Goal: Book appointment/travel/reservation

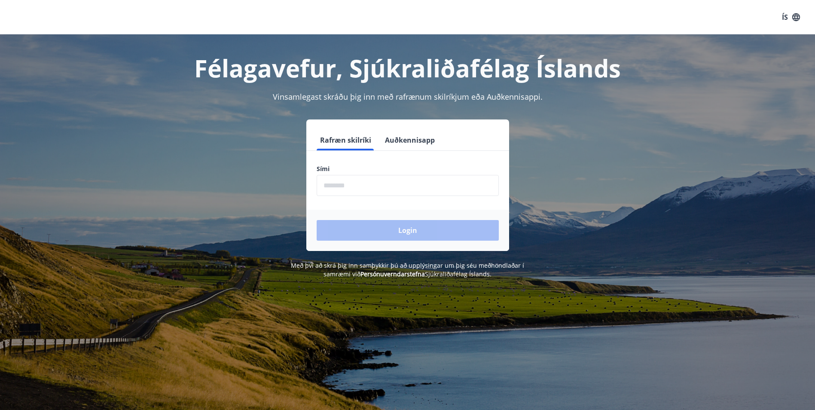
click at [336, 185] on input "phone" at bounding box center [408, 185] width 182 height 21
type input "********"
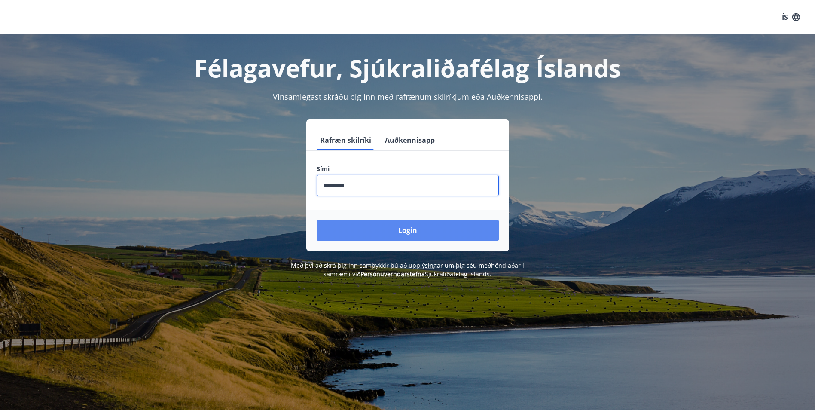
click at [370, 229] on button "Login" at bounding box center [408, 230] width 182 height 21
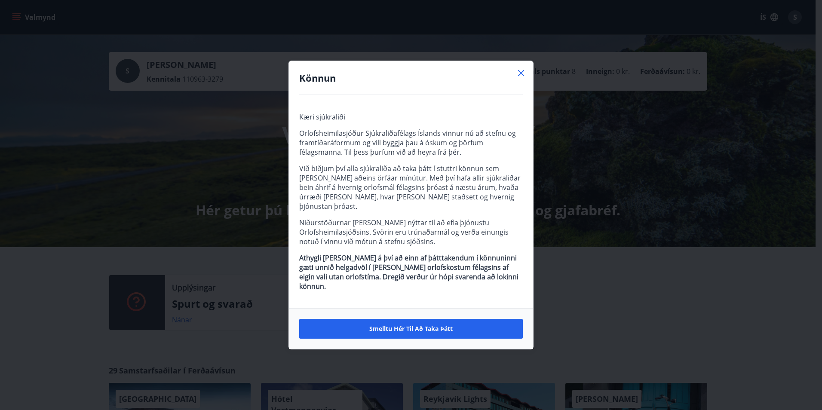
drag, startPoint x: 519, startPoint y: 83, endPoint x: 401, endPoint y: 88, distance: 118.3
click at [518, 78] on icon at bounding box center [521, 73] width 10 height 10
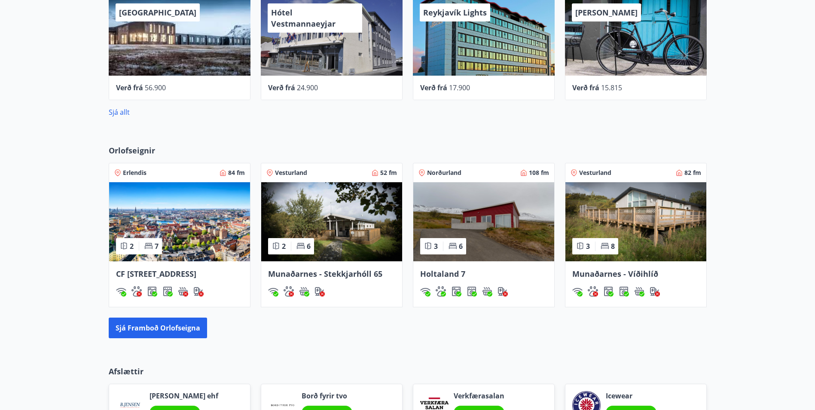
scroll to position [387, 0]
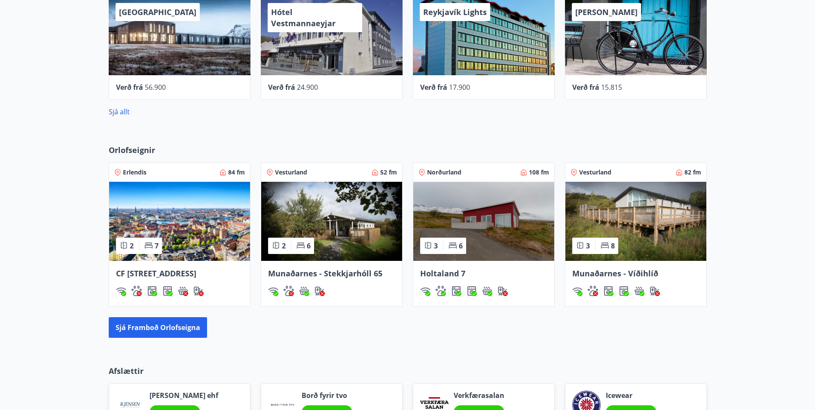
click at [153, 272] on span "CF [STREET_ADDRESS]" at bounding box center [156, 273] width 80 height 10
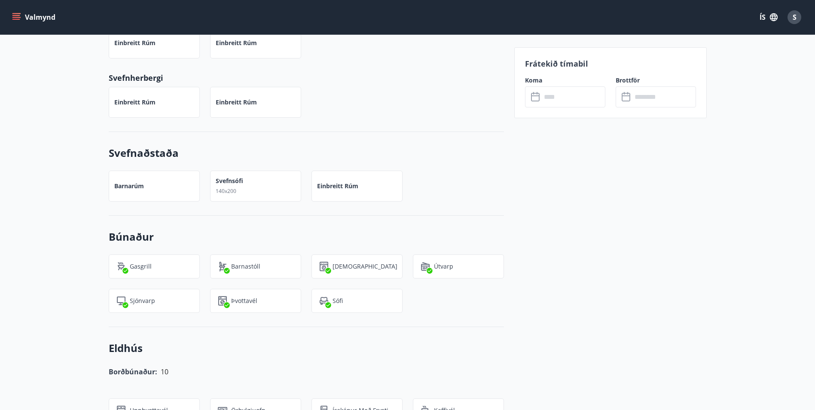
scroll to position [403, 0]
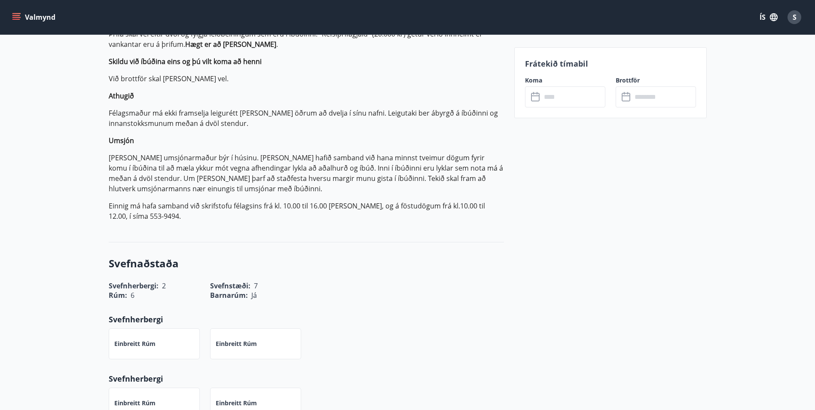
click at [532, 98] on icon at bounding box center [535, 97] width 9 height 9
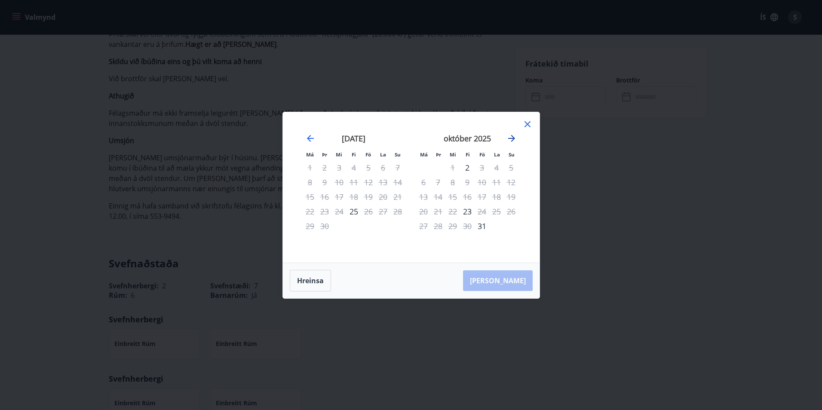
click at [511, 135] on icon "Move forward to switch to the next month." at bounding box center [511, 138] width 7 height 7
click at [510, 141] on icon "Move forward to switch to the next month." at bounding box center [511, 138] width 10 height 10
click at [483, 169] on div "2" at bounding box center [481, 167] width 15 height 15
click at [480, 168] on div "2" at bounding box center [481, 167] width 15 height 15
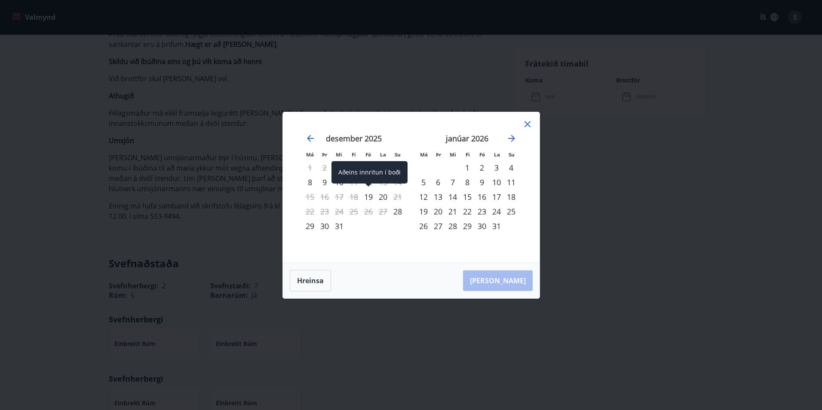
click at [370, 198] on div "19" at bounding box center [368, 197] width 15 height 15
click at [313, 141] on icon "Move backward to switch to the previous month." at bounding box center [310, 138] width 10 height 10
click at [531, 124] on icon at bounding box center [527, 124] width 10 height 10
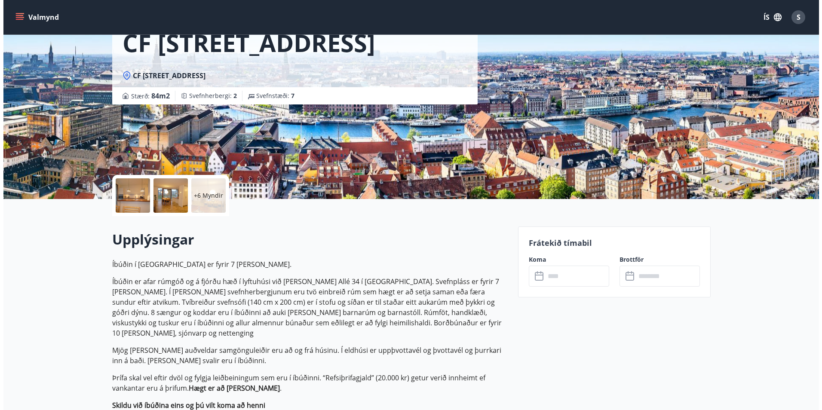
scroll to position [0, 0]
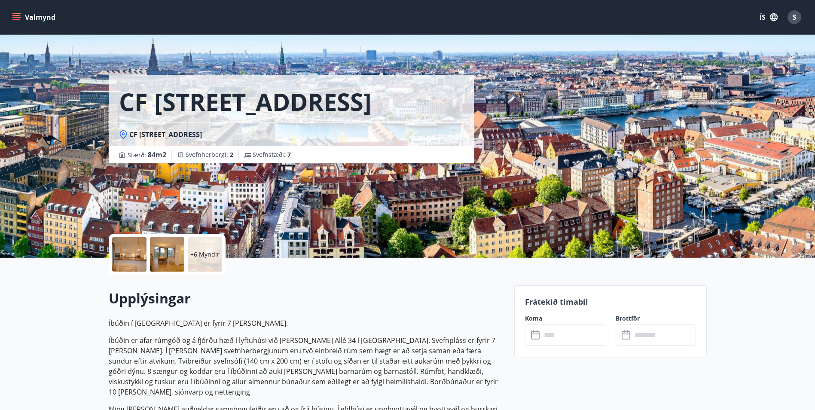
click at [132, 262] on div at bounding box center [129, 254] width 34 height 34
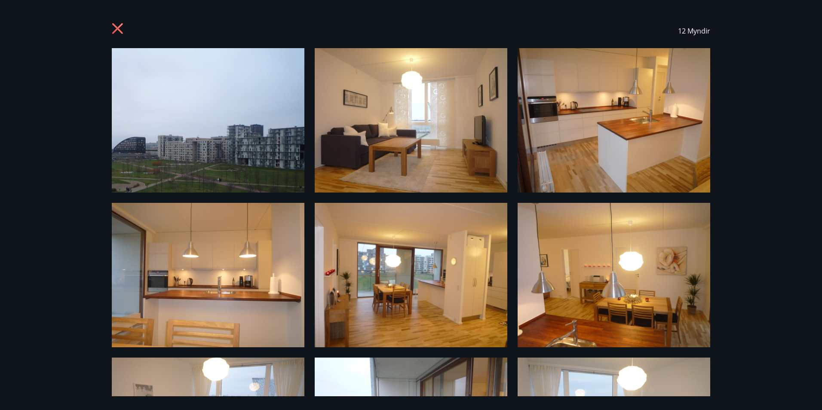
click at [378, 122] on img at bounding box center [411, 120] width 193 height 144
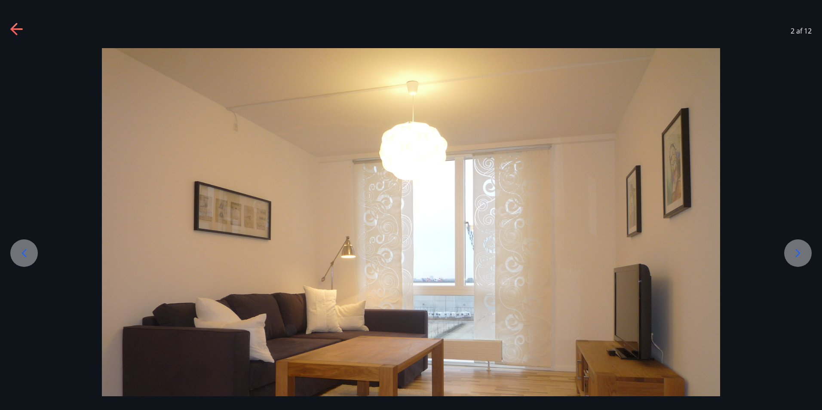
click at [798, 250] on icon at bounding box center [798, 253] width 14 height 14
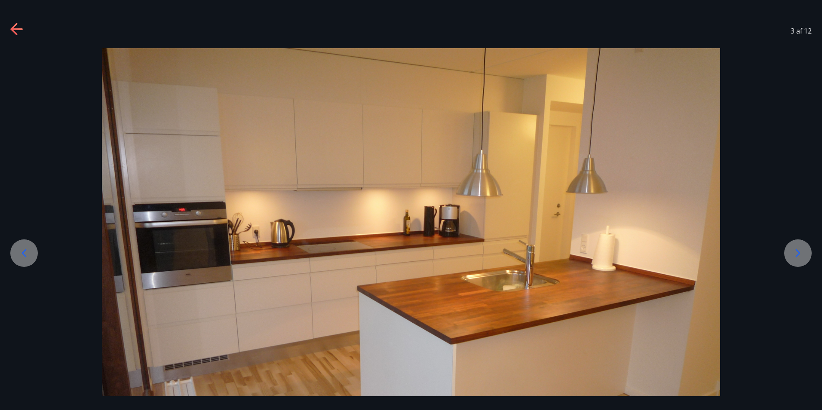
click at [798, 250] on icon at bounding box center [798, 253] width 14 height 14
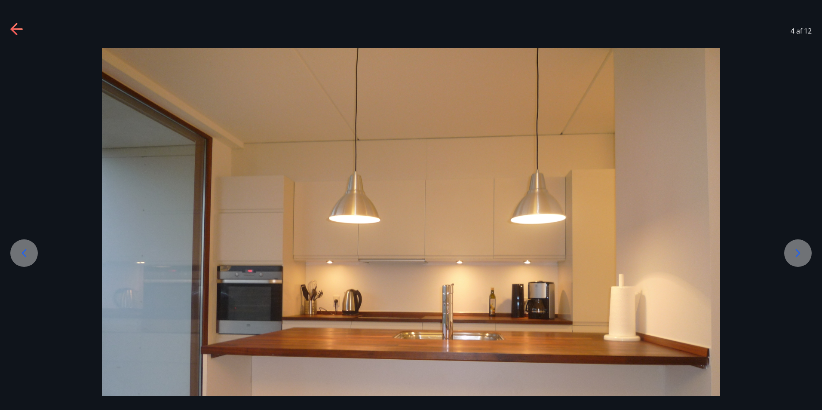
click at [798, 250] on icon at bounding box center [798, 253] width 14 height 14
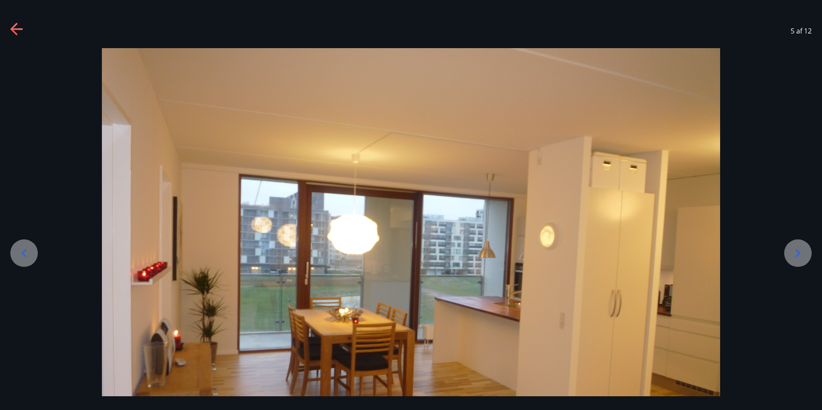
click at [798, 250] on icon at bounding box center [798, 253] width 14 height 14
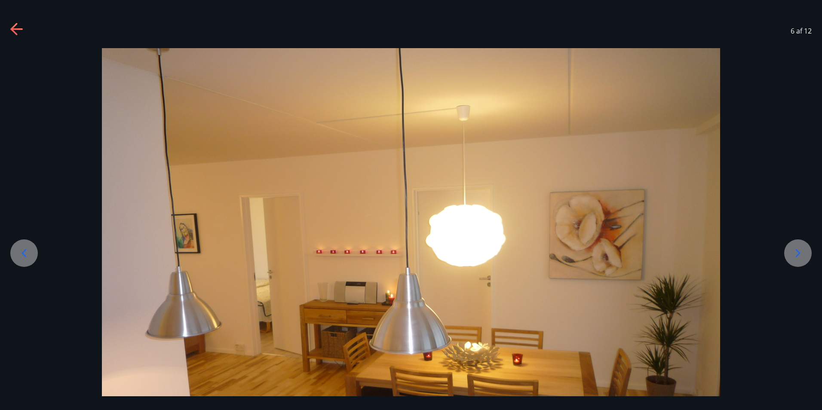
click at [798, 250] on icon at bounding box center [798, 253] width 14 height 14
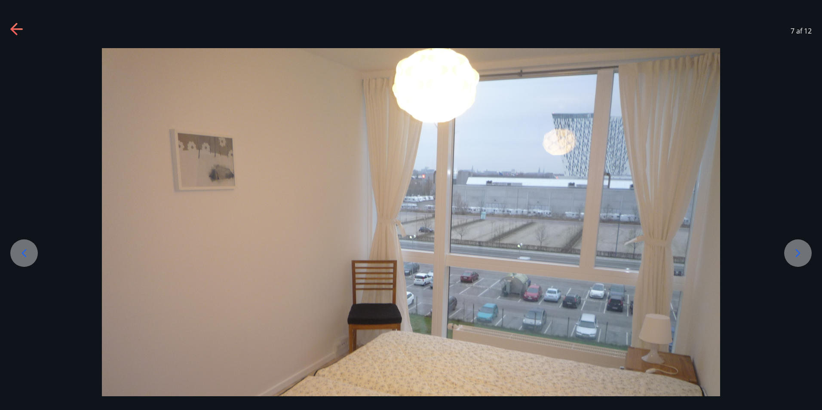
click at [798, 250] on icon at bounding box center [798, 253] width 14 height 14
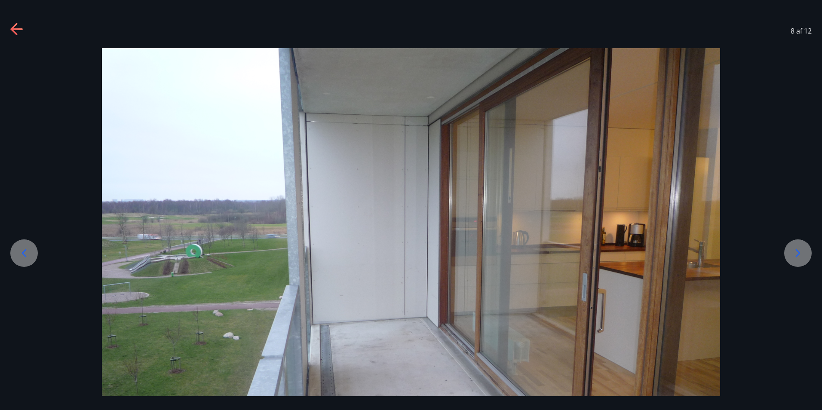
click at [798, 250] on icon at bounding box center [798, 253] width 14 height 14
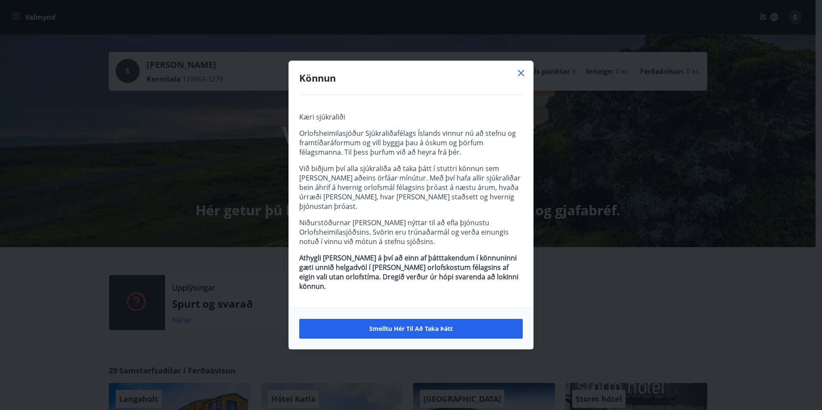
click at [524, 78] on icon at bounding box center [521, 73] width 10 height 10
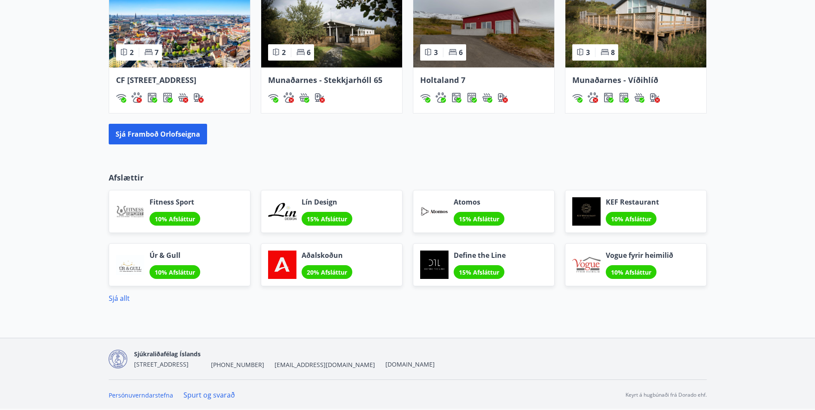
scroll to position [591, 0]
click at [128, 300] on link "Sjá allt" at bounding box center [119, 297] width 21 height 9
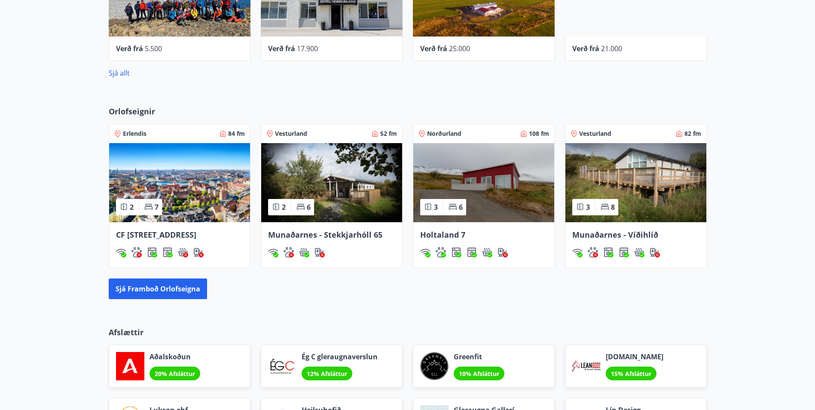
scroll to position [376, 0]
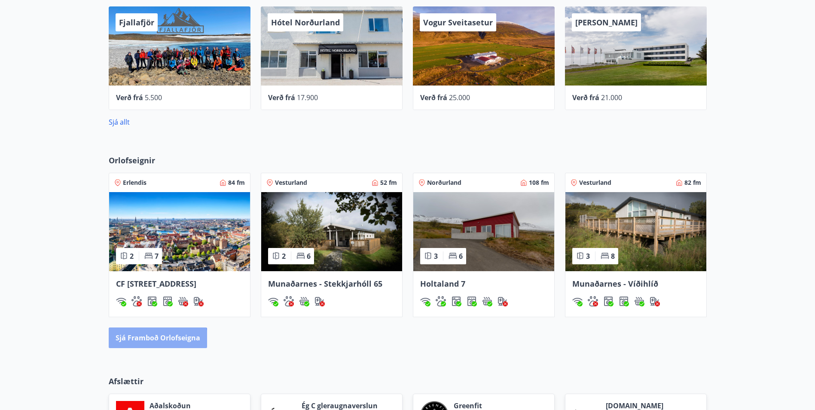
click at [138, 348] on button "Sjá framboð orlofseigna" at bounding box center [158, 337] width 98 height 21
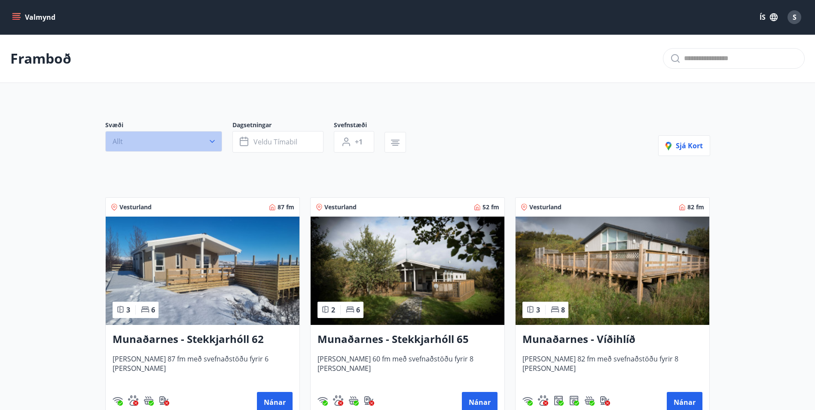
click at [208, 146] on button "Allt" at bounding box center [163, 141] width 117 height 21
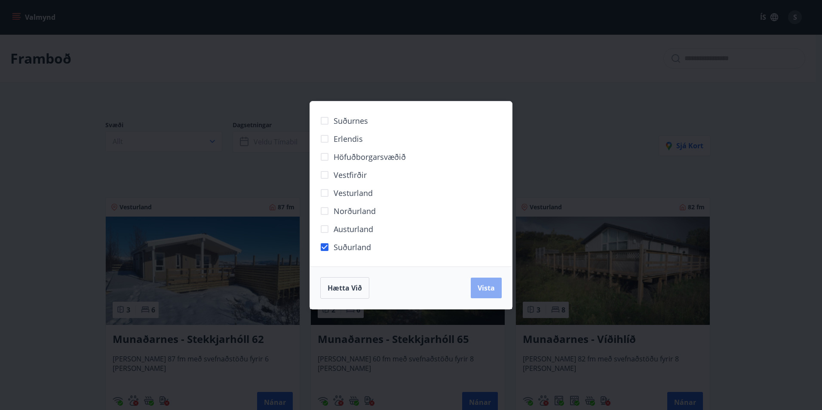
click at [473, 284] on button "Vista" at bounding box center [486, 288] width 31 height 21
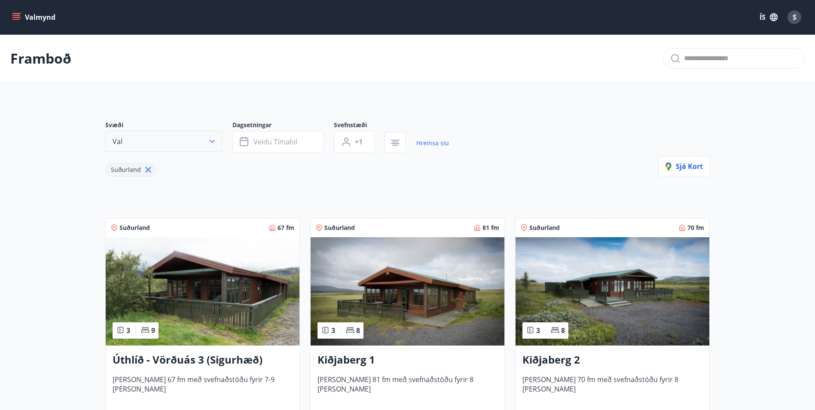
click at [213, 144] on icon "button" at bounding box center [212, 141] width 9 height 9
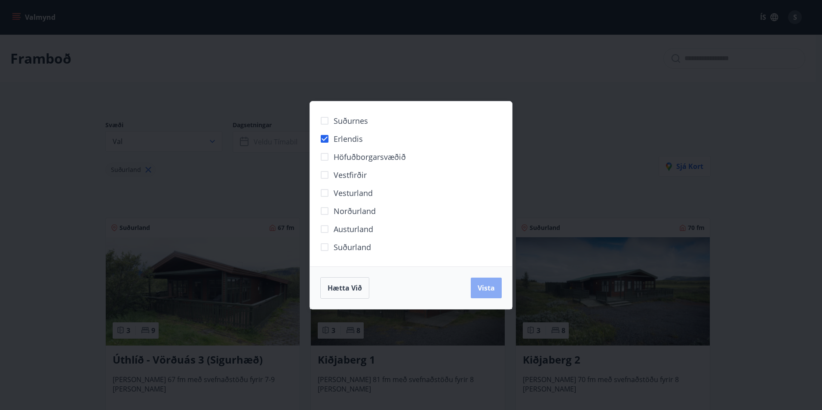
click at [497, 285] on button "Vista" at bounding box center [486, 288] width 31 height 21
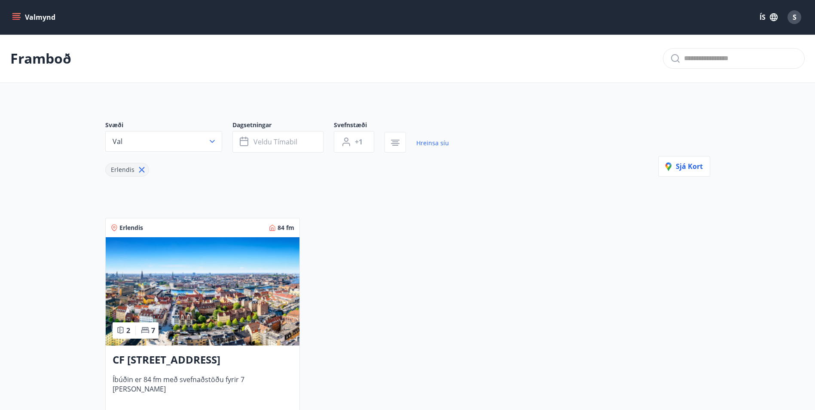
click at [142, 174] on icon at bounding box center [141, 169] width 9 height 9
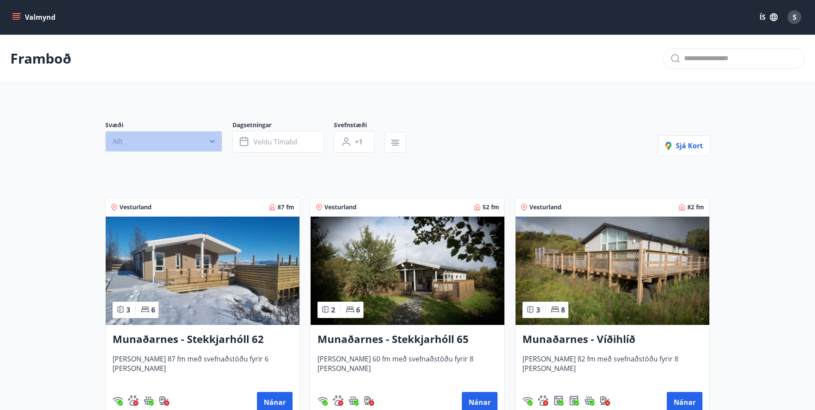
click at [216, 144] on icon "button" at bounding box center [212, 141] width 9 height 9
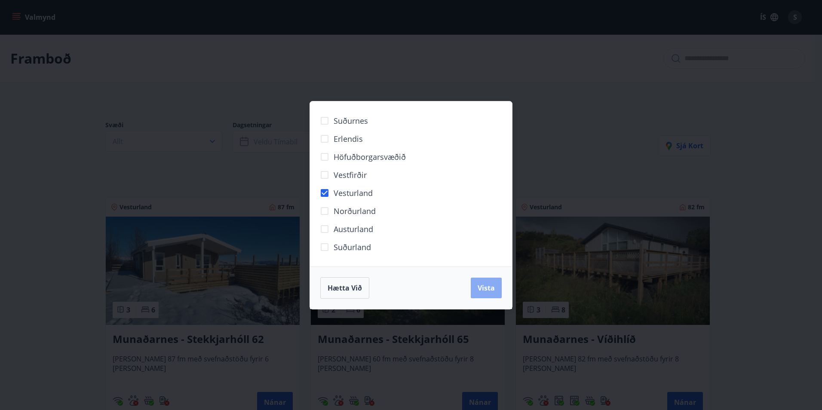
drag, startPoint x: 482, startPoint y: 294, endPoint x: 462, endPoint y: 277, distance: 26.8
click at [482, 294] on button "Vista" at bounding box center [486, 288] width 31 height 21
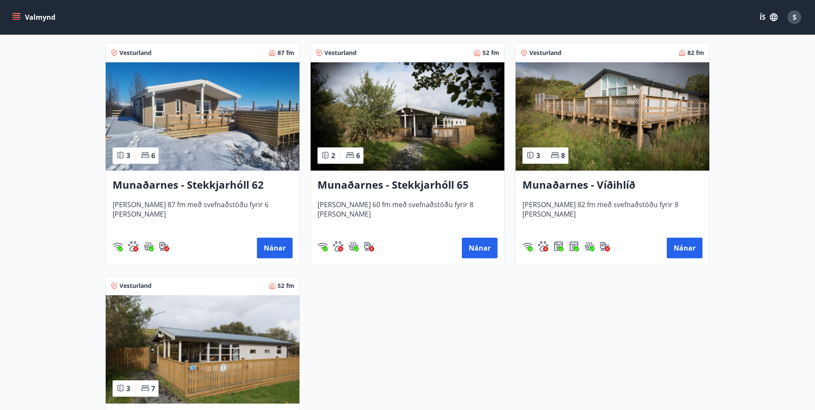
scroll to position [86, 0]
